Goal: Navigation & Orientation: Find specific page/section

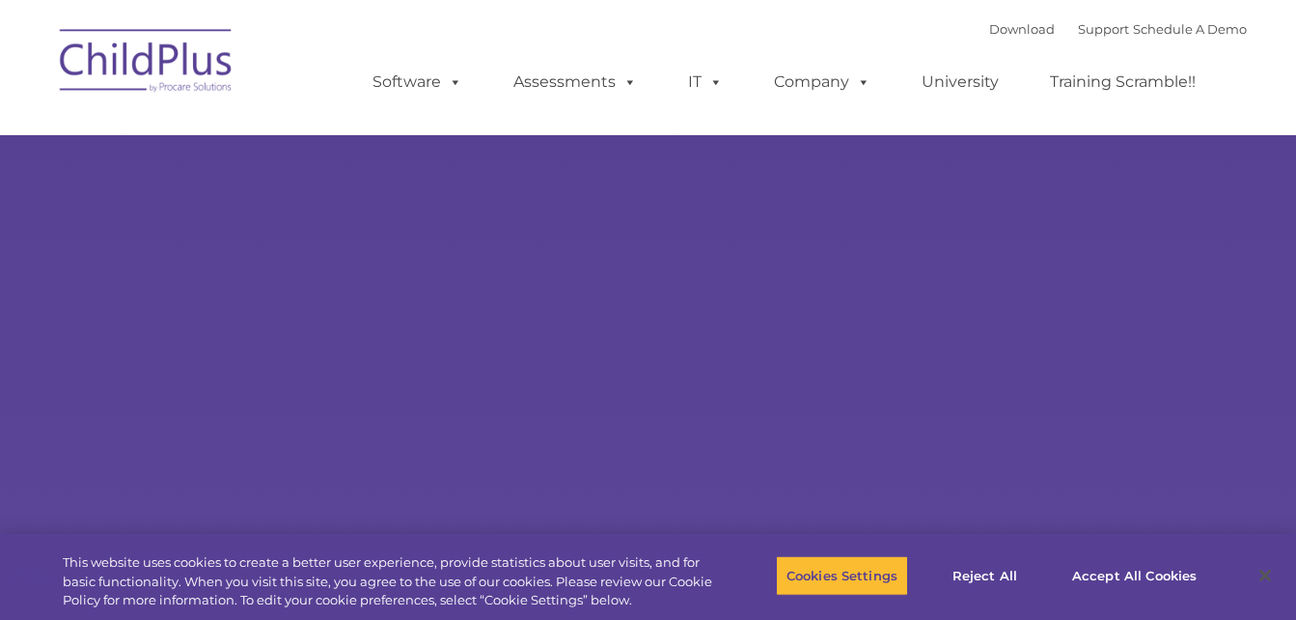
select select "MEDIUM"
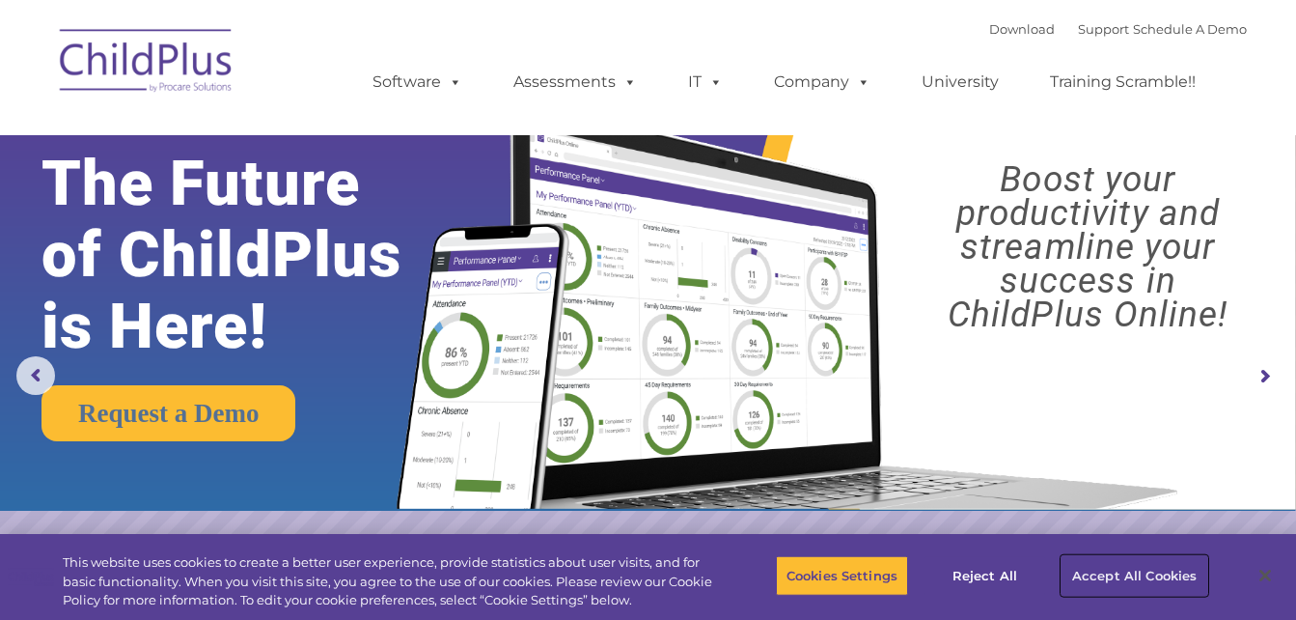
click at [1132, 578] on button "Accept All Cookies" at bounding box center [1135, 575] width 146 height 41
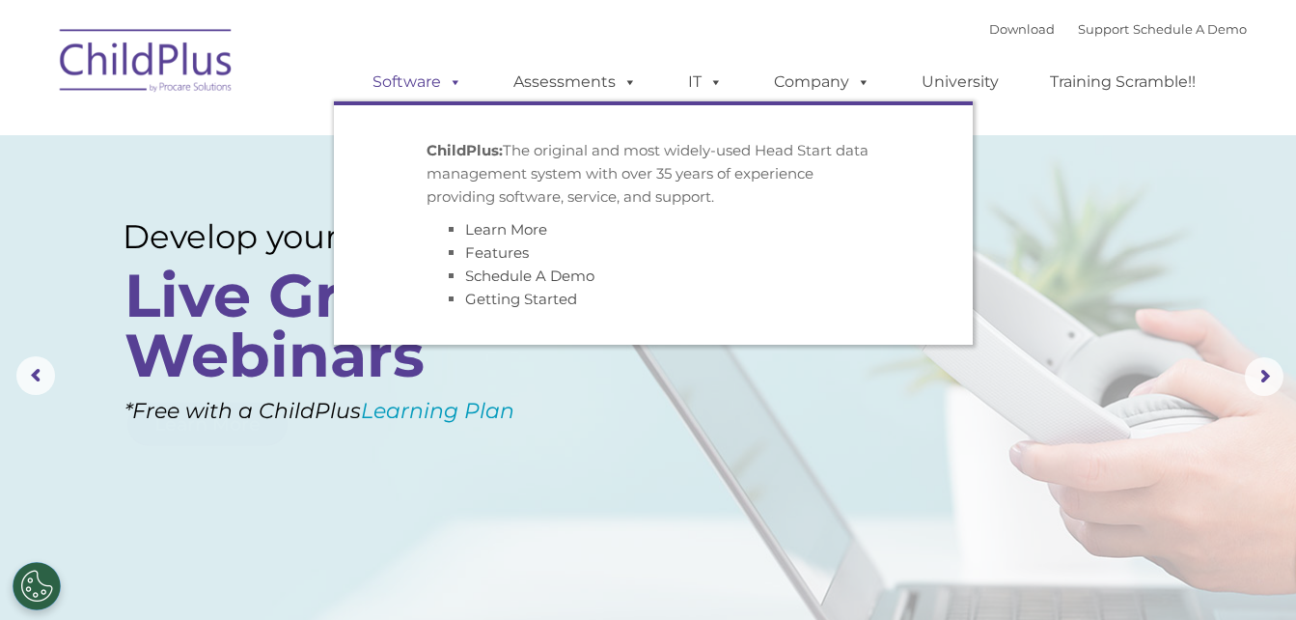
click at [427, 76] on link "Software" at bounding box center [417, 82] width 128 height 39
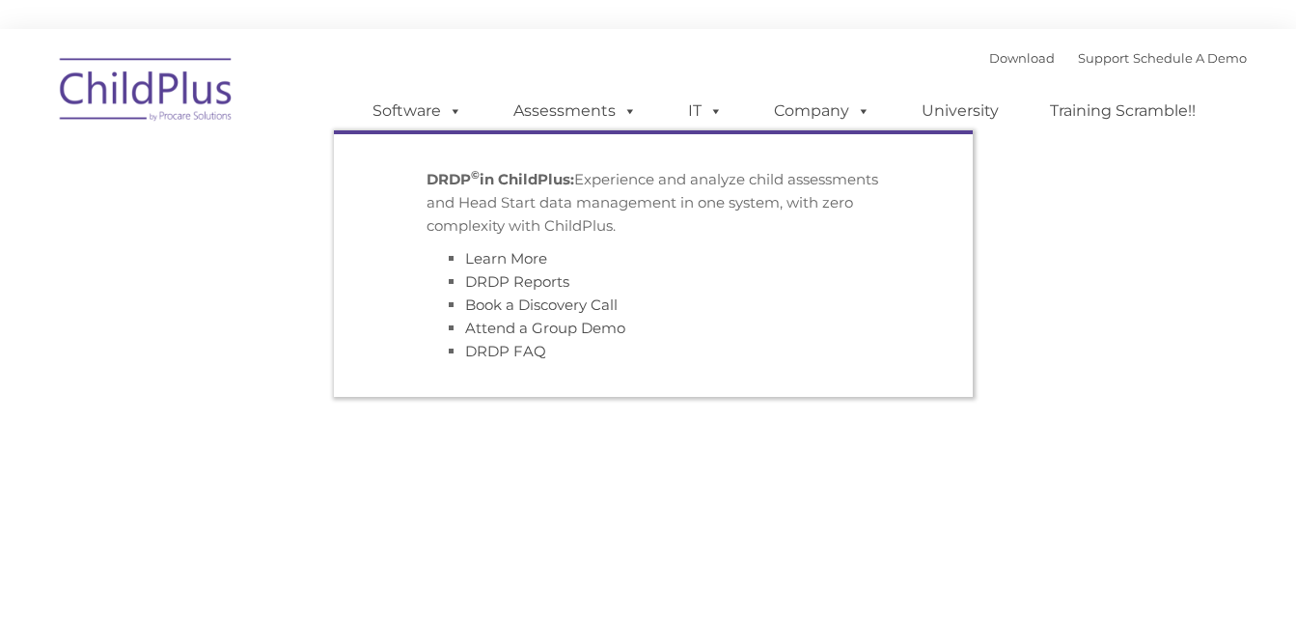
type input ""
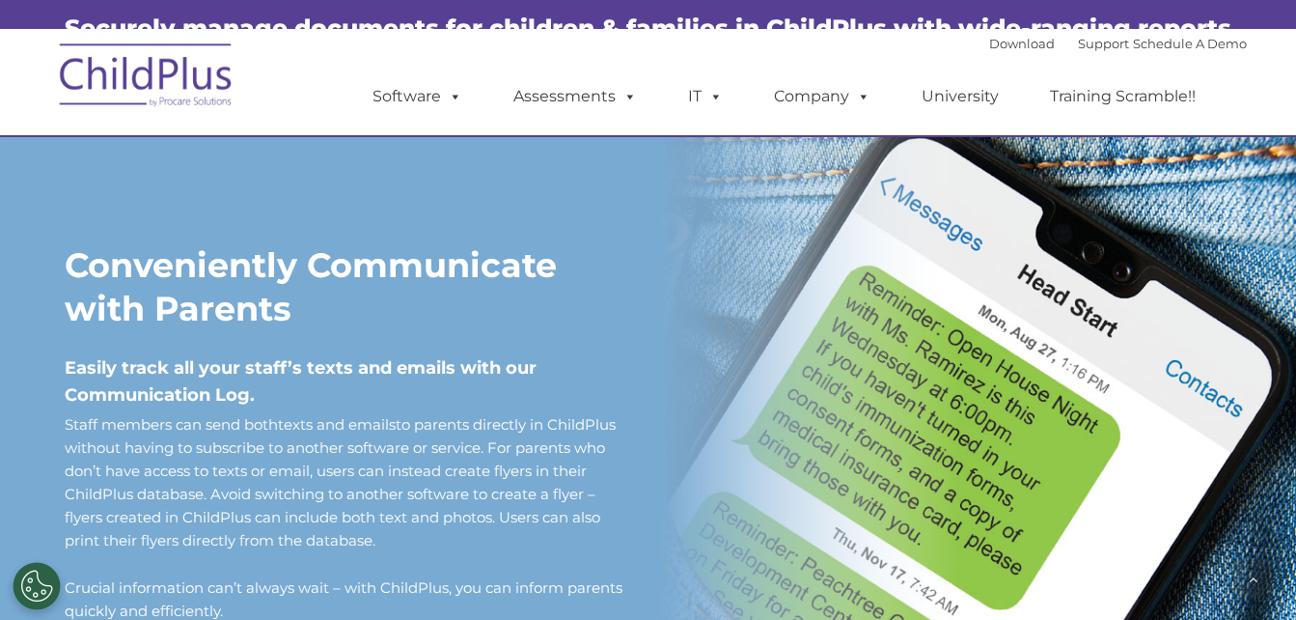
scroll to position [1523, 0]
